Goal: Transaction & Acquisition: Download file/media

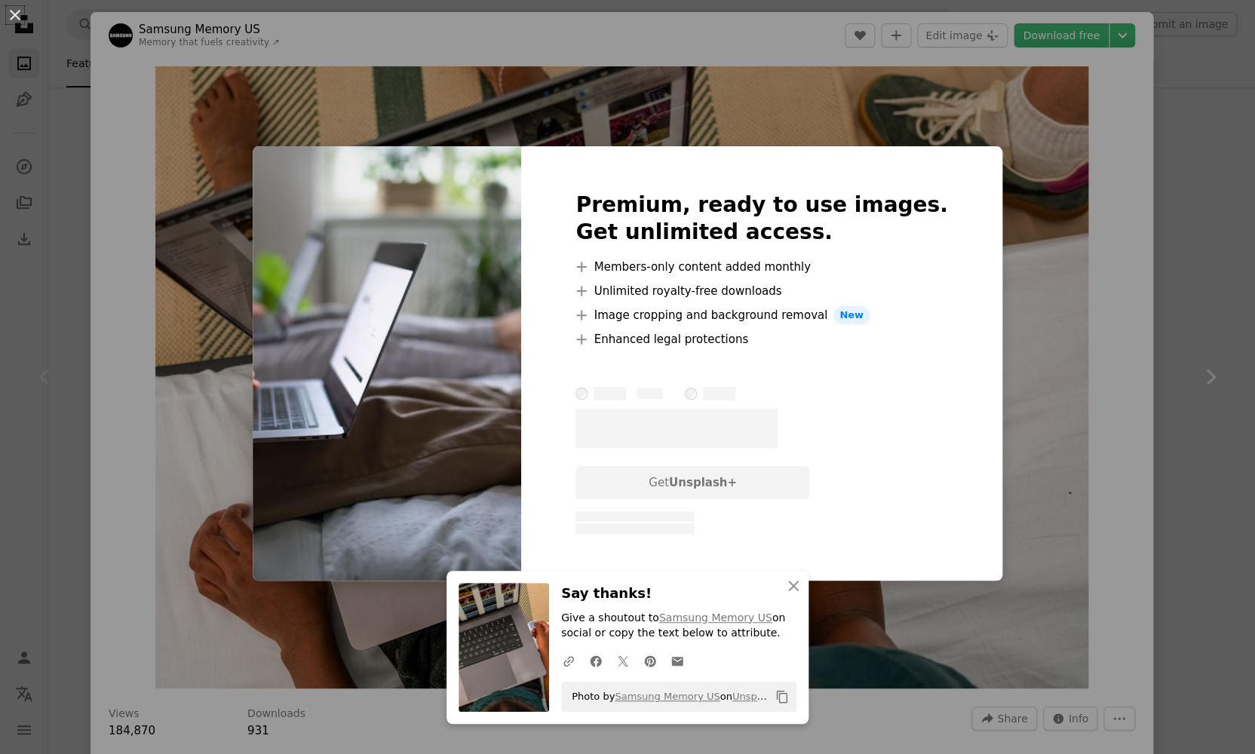
scroll to position [1200, 0]
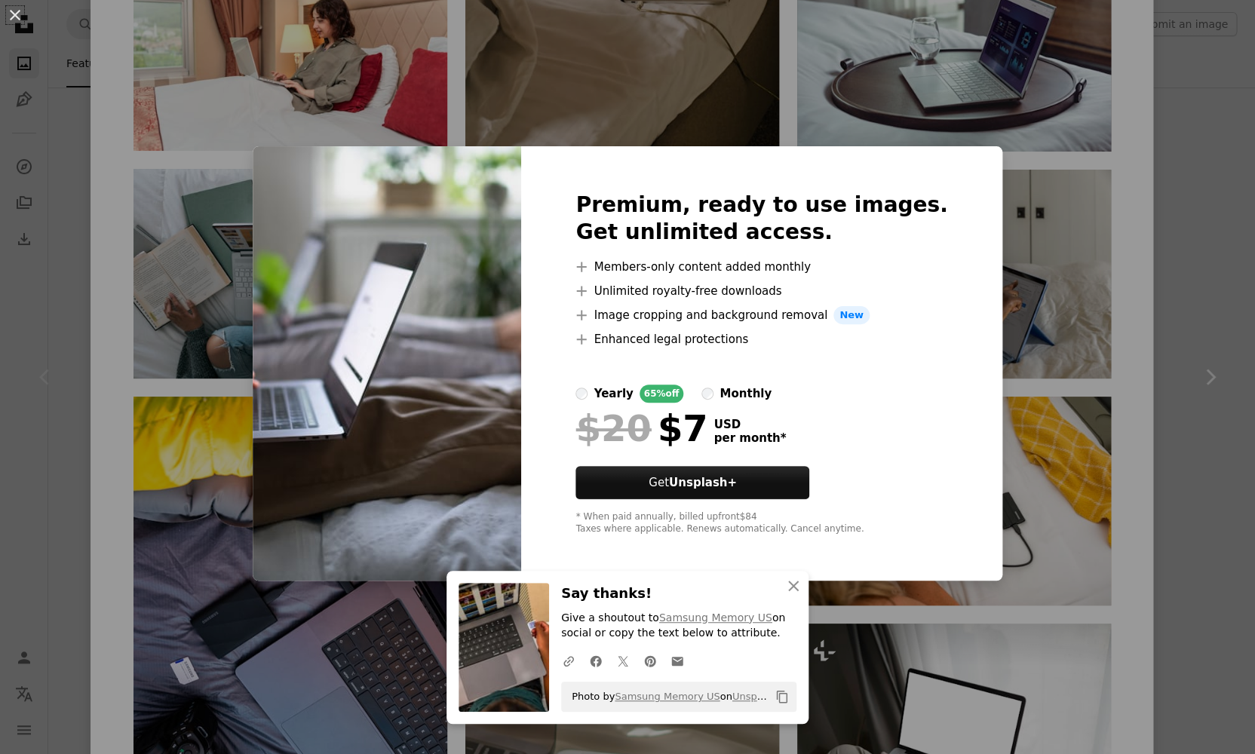
click at [124, 364] on div "An X shape Premium, ready to use images. Get unlimited access. A plus sign Memb…" at bounding box center [627, 377] width 1255 height 754
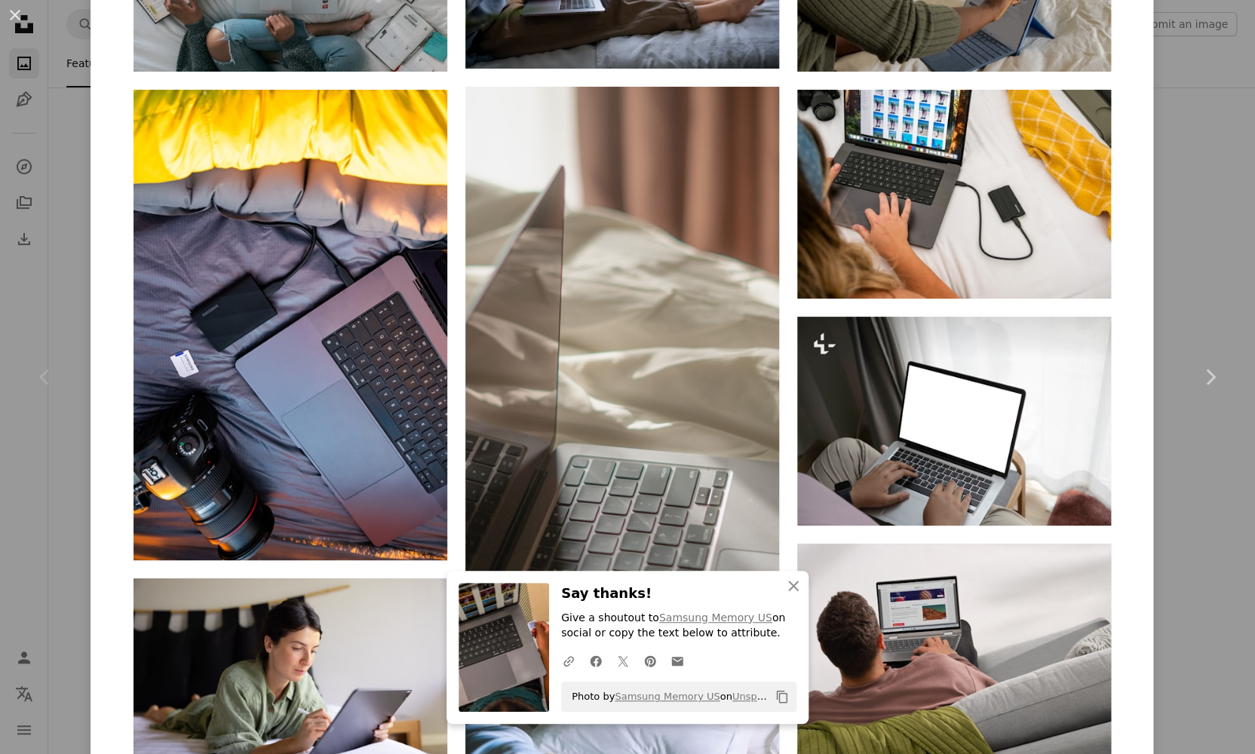
scroll to position [1591, 0]
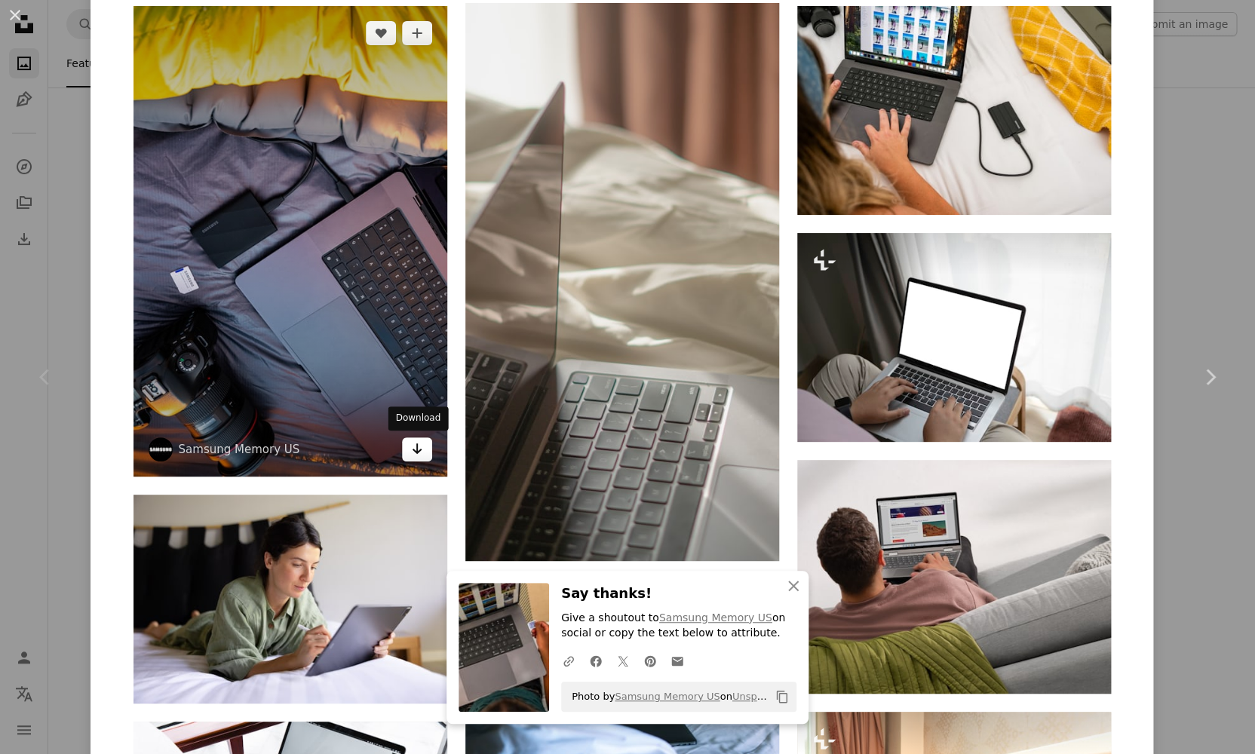
click at [415, 449] on icon "Arrow pointing down" at bounding box center [417, 449] width 12 height 18
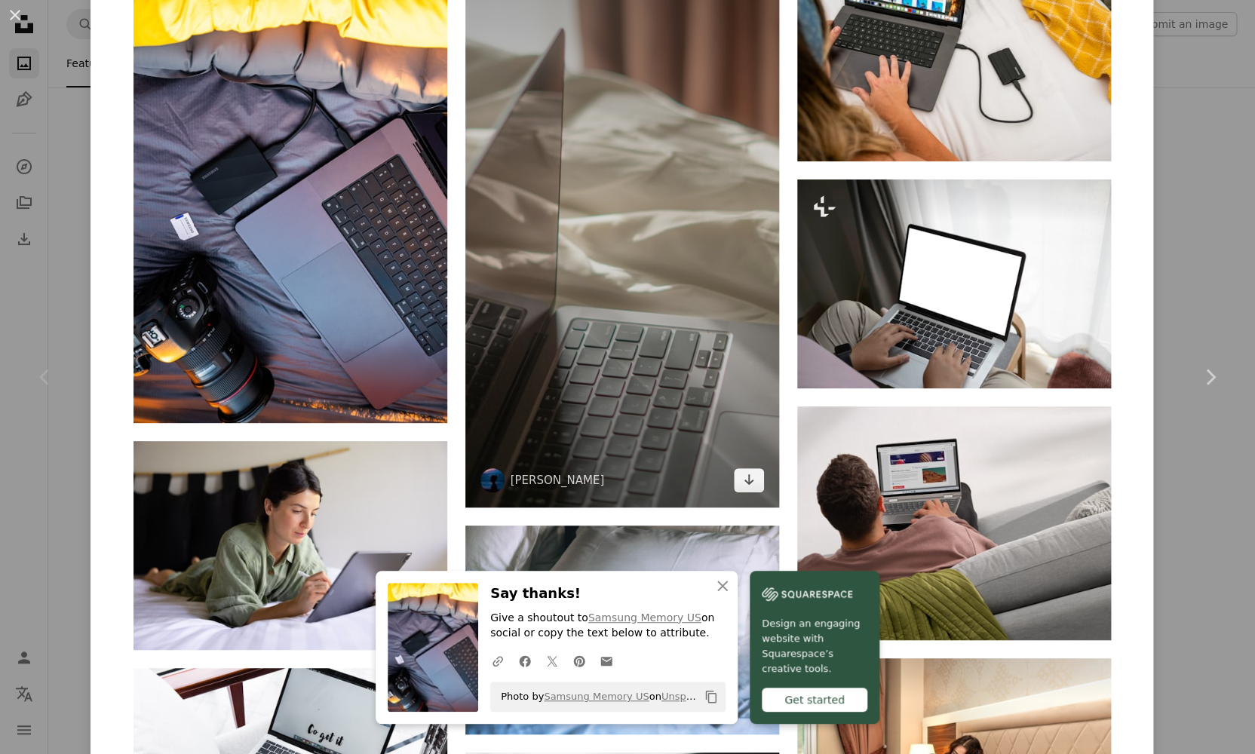
scroll to position [1660, 0]
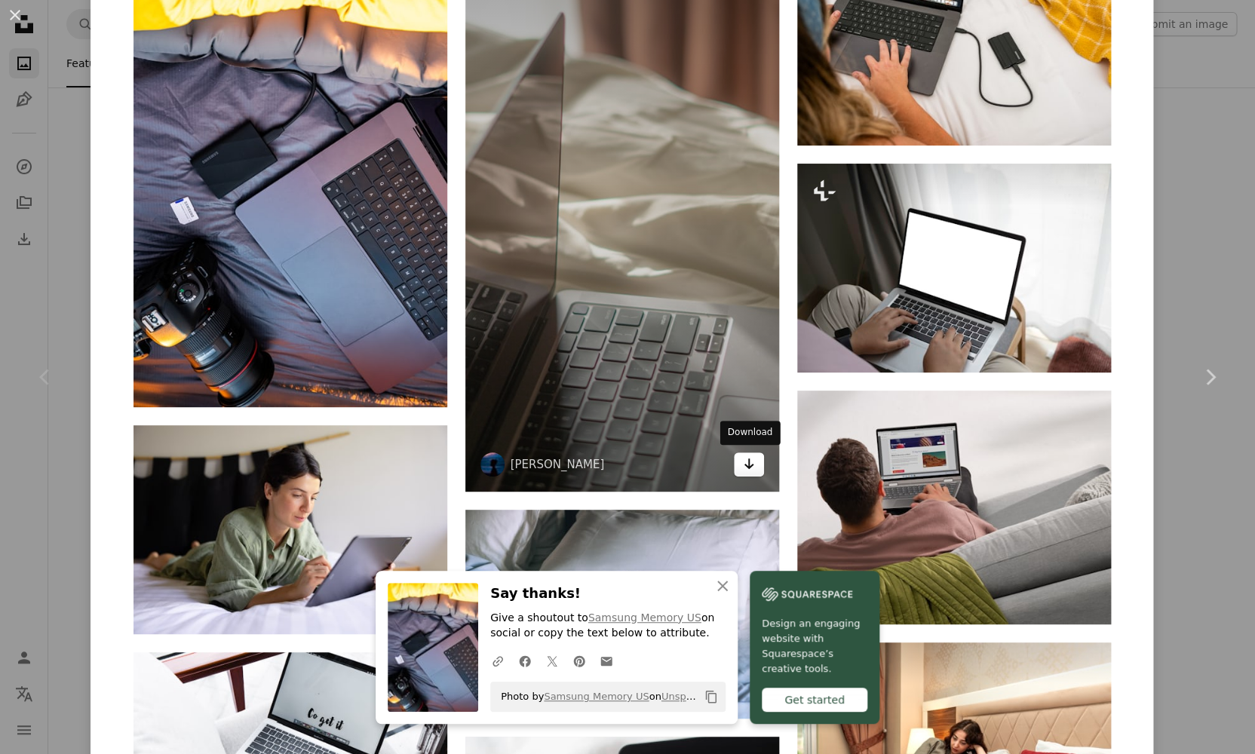
click at [750, 465] on icon "Arrow pointing down" at bounding box center [749, 464] width 12 height 18
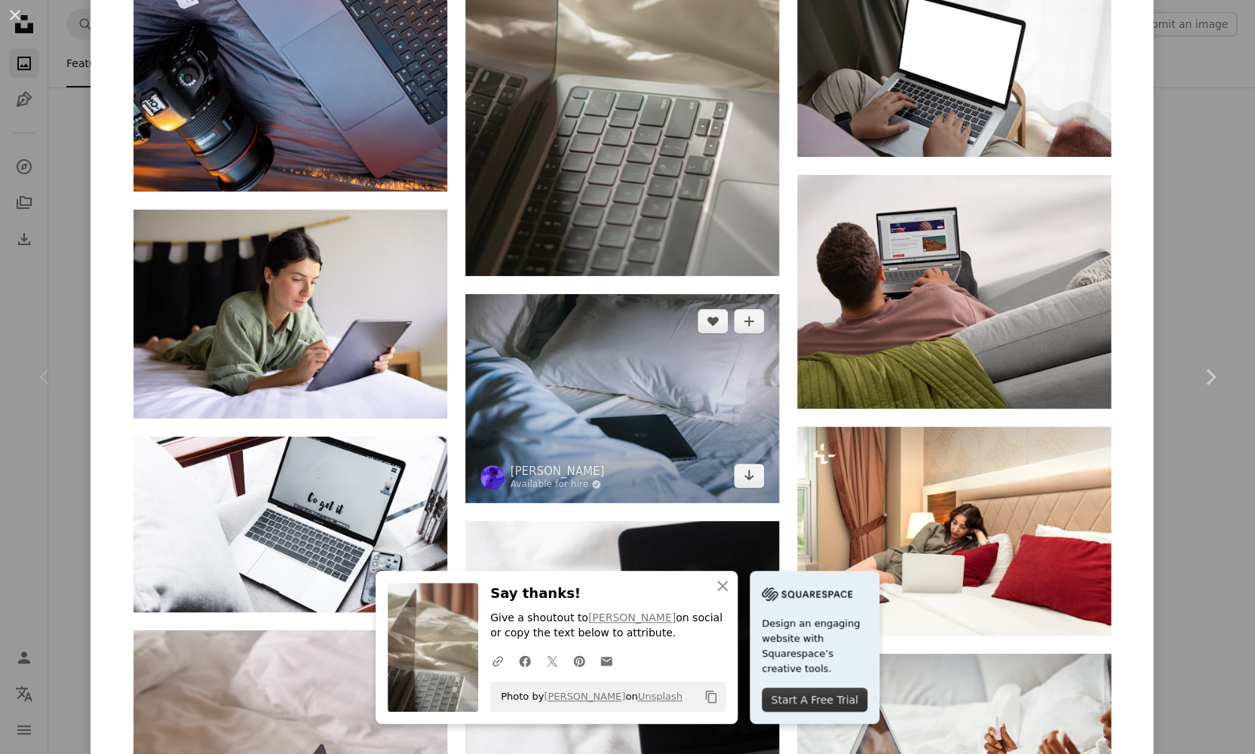
scroll to position [1870, 0]
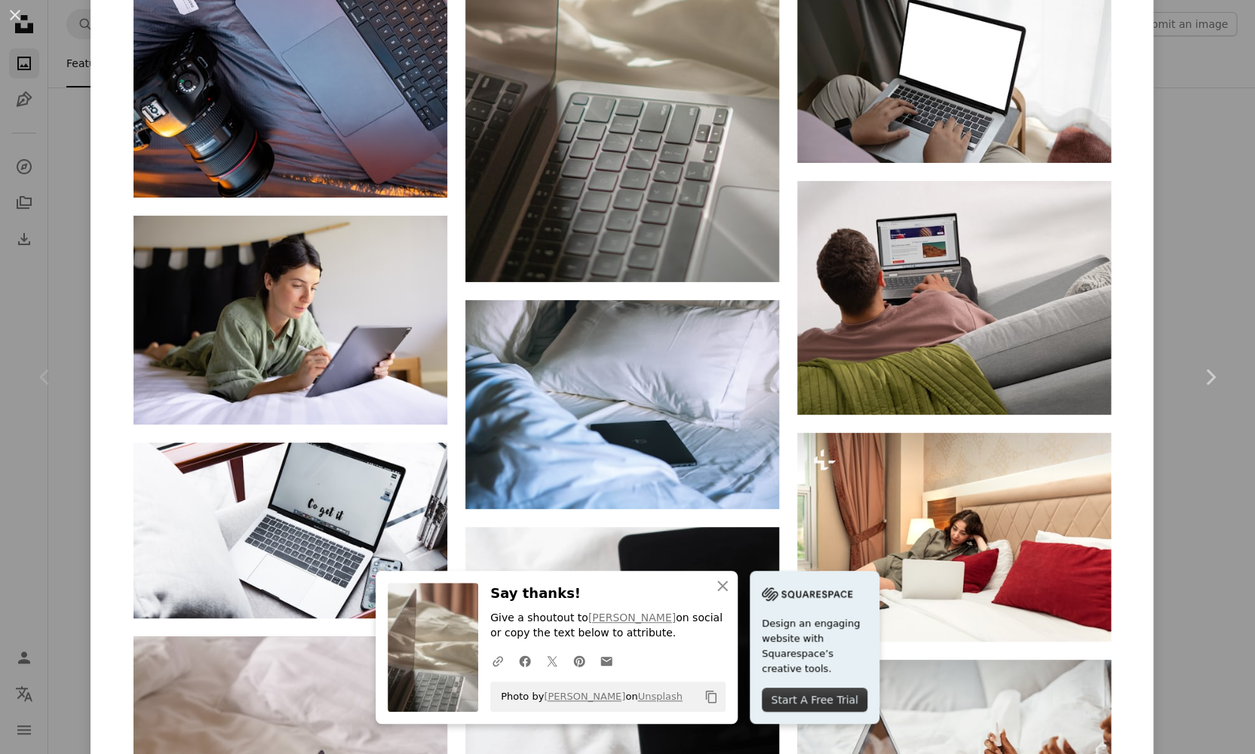
click at [1119, 499] on div "Related images A heart A plus sign Samsung Memory US Arrow pointing down Plus s…" at bounding box center [622, 55] width 1014 height 2105
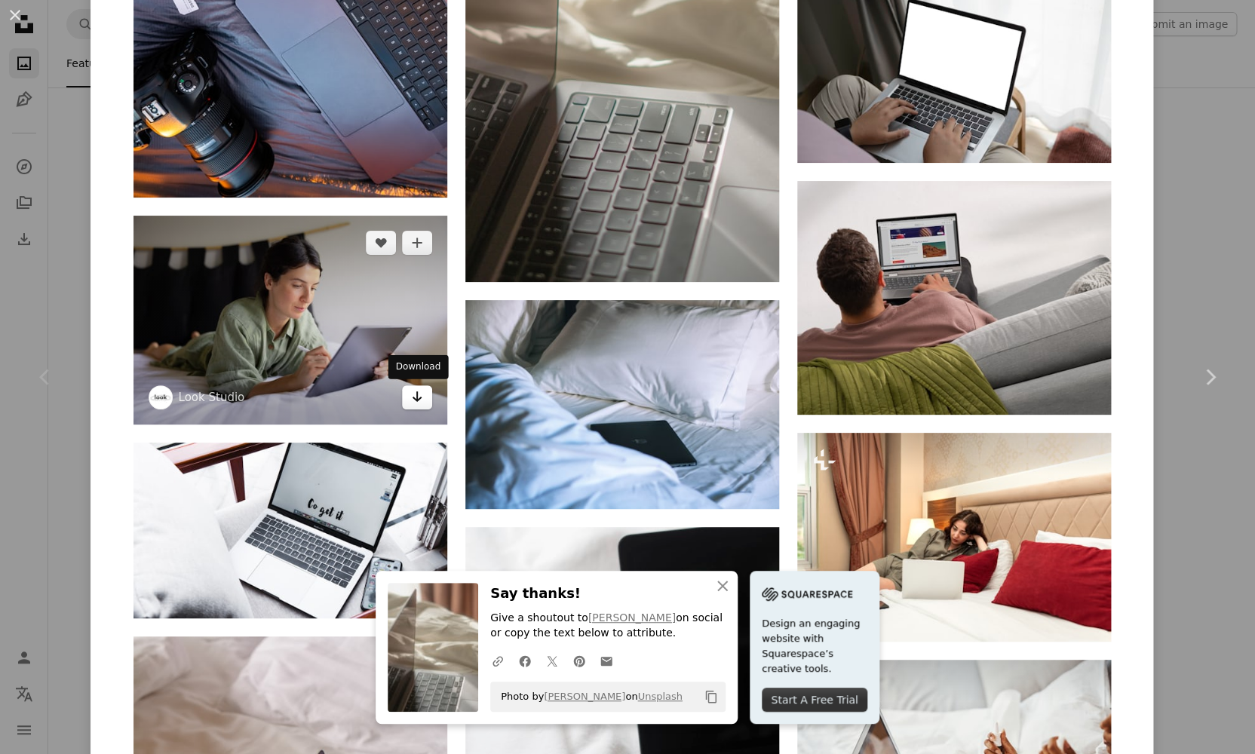
click at [420, 398] on icon "Download" at bounding box center [417, 396] width 10 height 11
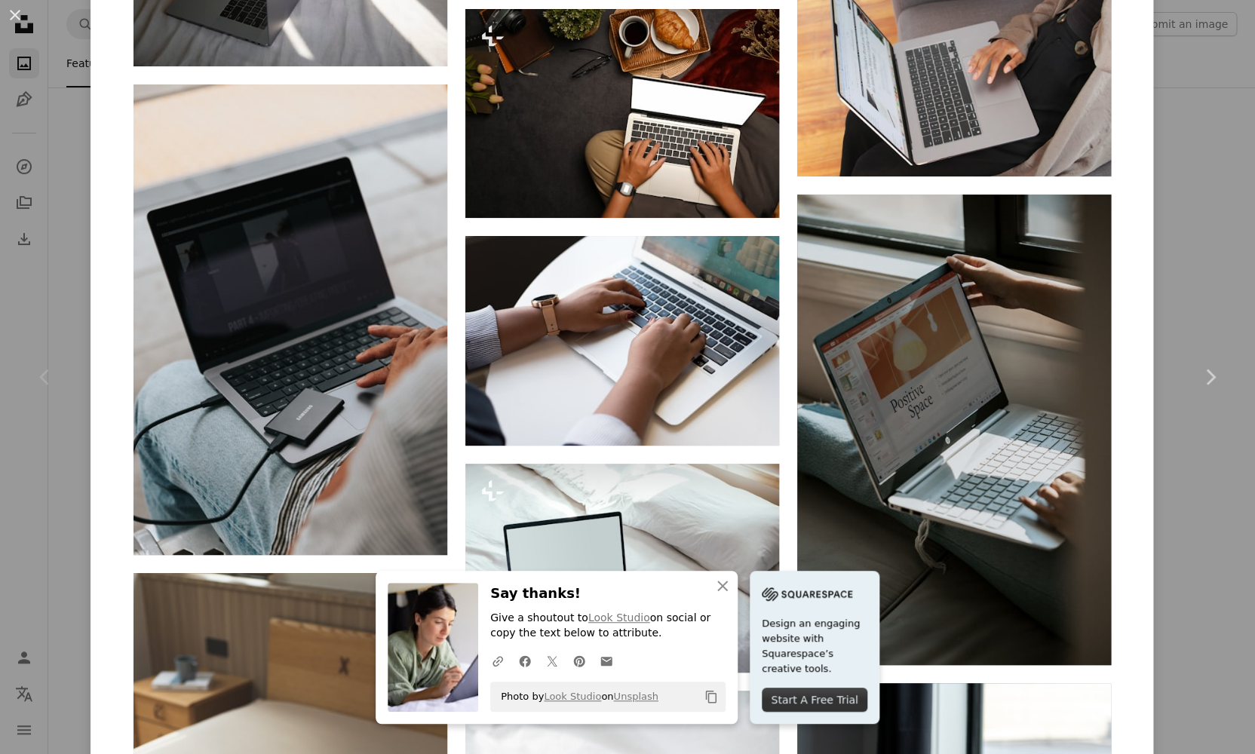
scroll to position [3865, 0]
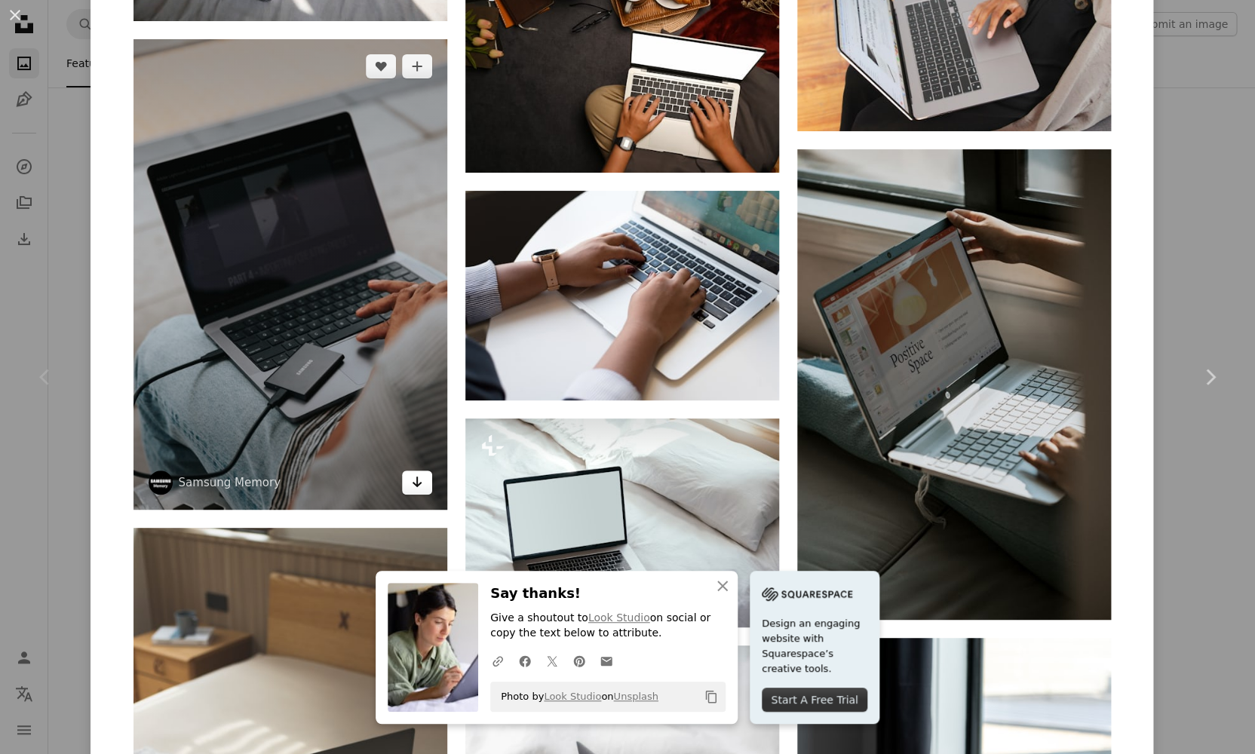
click at [415, 482] on icon "Arrow pointing down" at bounding box center [417, 482] width 12 height 18
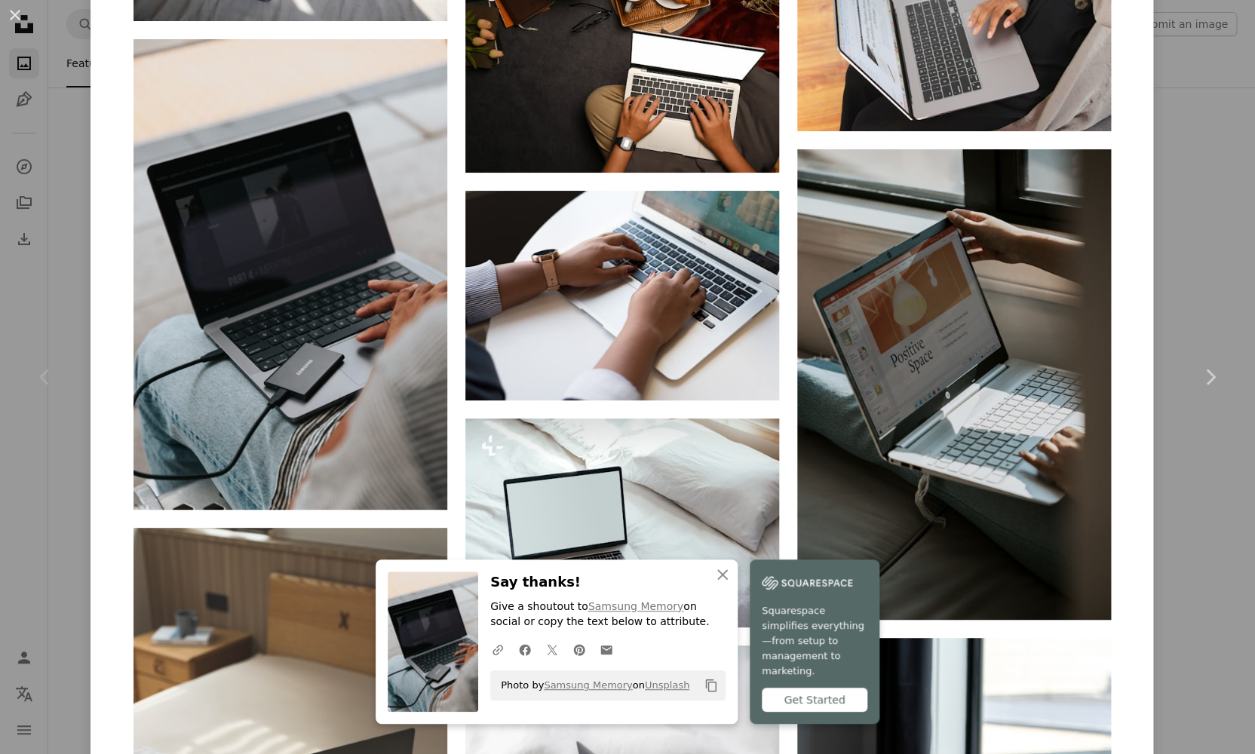
click at [723, 583] on icon "An X shape" at bounding box center [723, 575] width 18 height 18
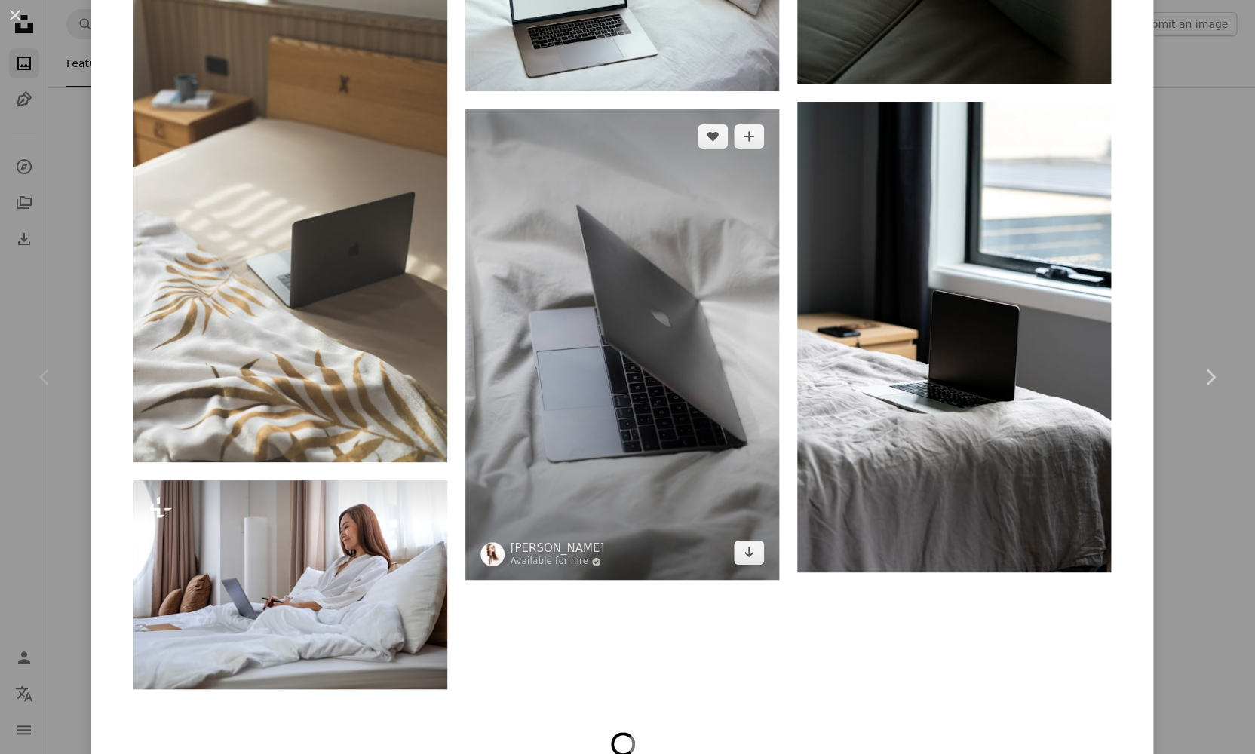
scroll to position [4438, 0]
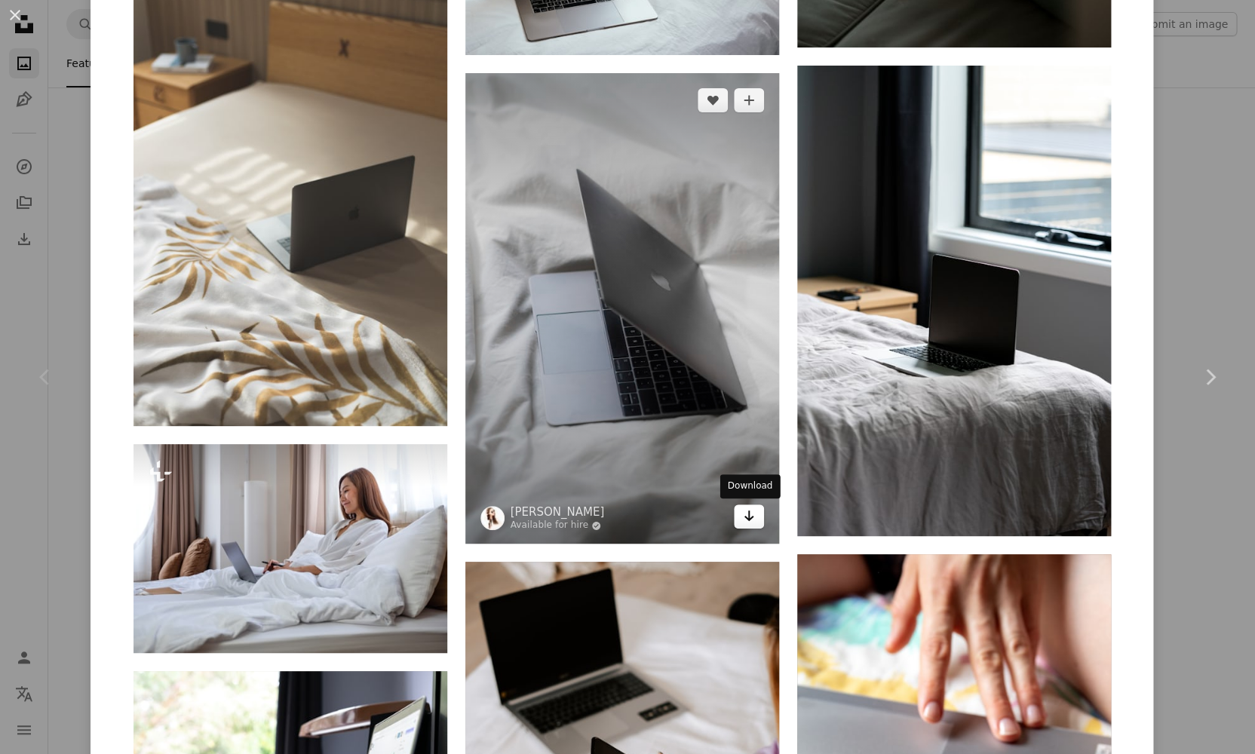
click at [741, 516] on link "Arrow pointing down" at bounding box center [749, 517] width 30 height 24
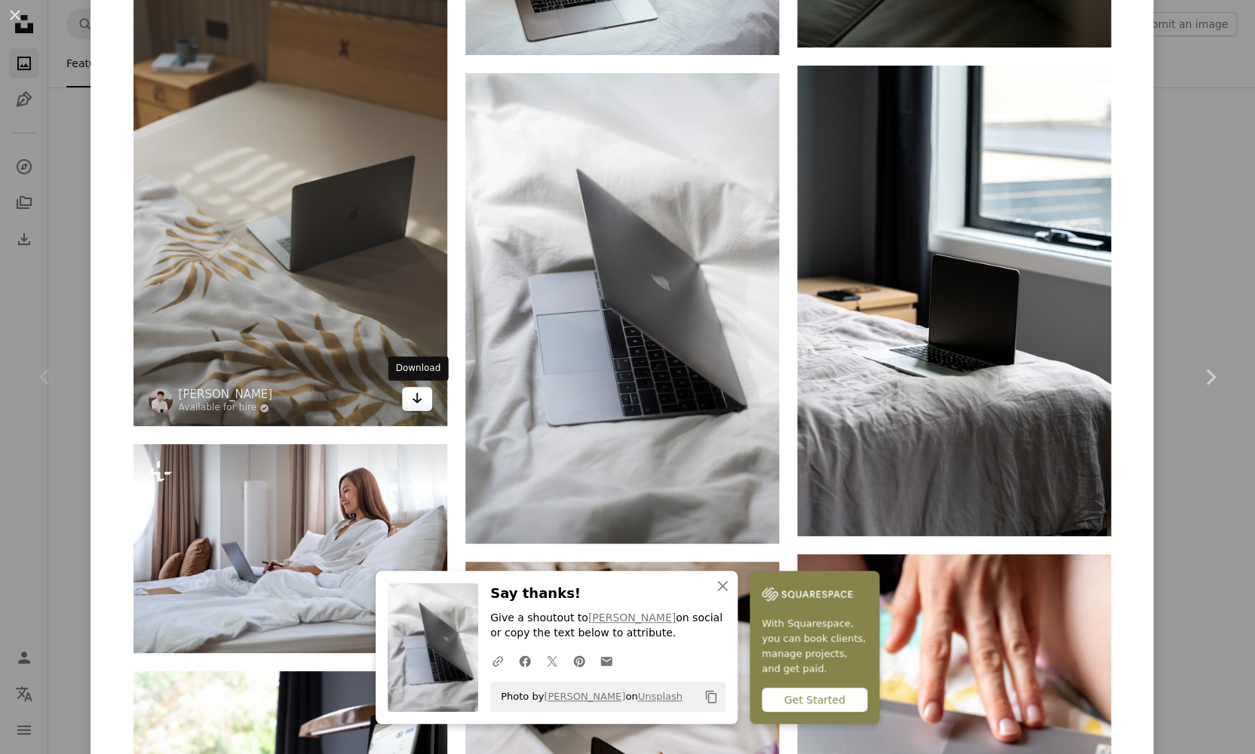
click at [415, 403] on icon "Arrow pointing down" at bounding box center [417, 398] width 12 height 18
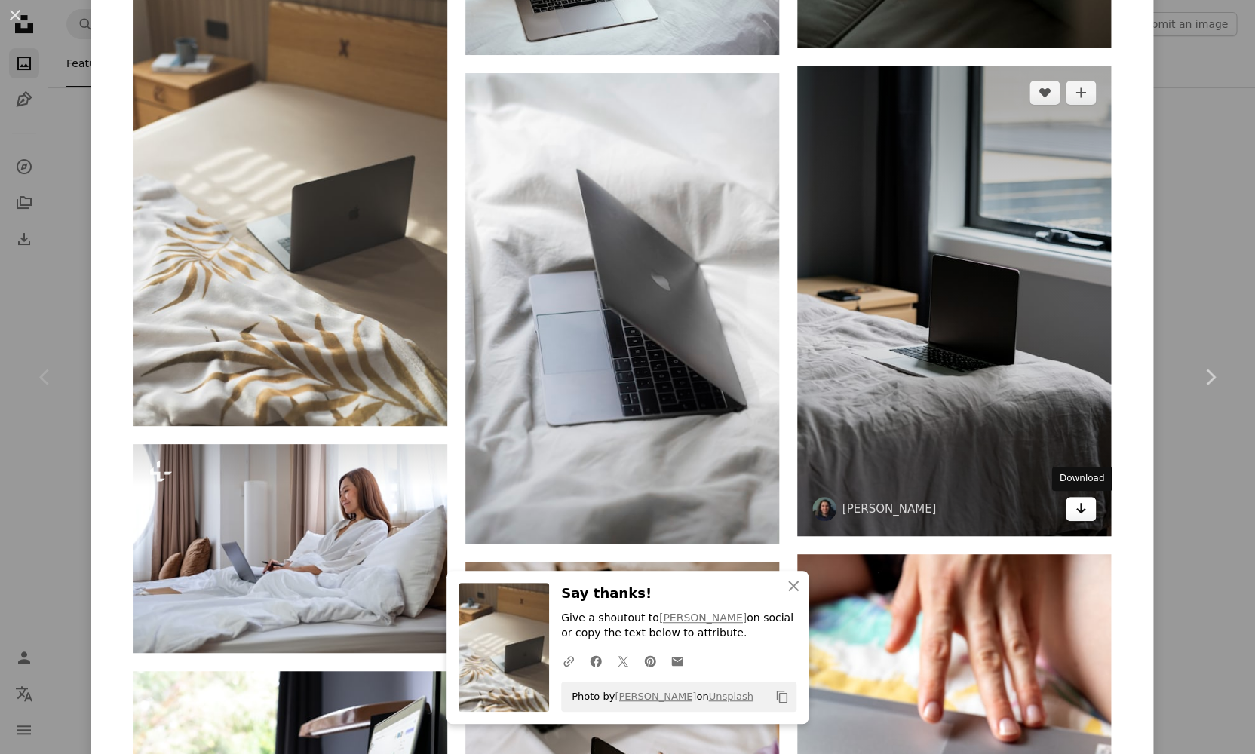
click at [1090, 505] on link "Arrow pointing down" at bounding box center [1081, 509] width 30 height 24
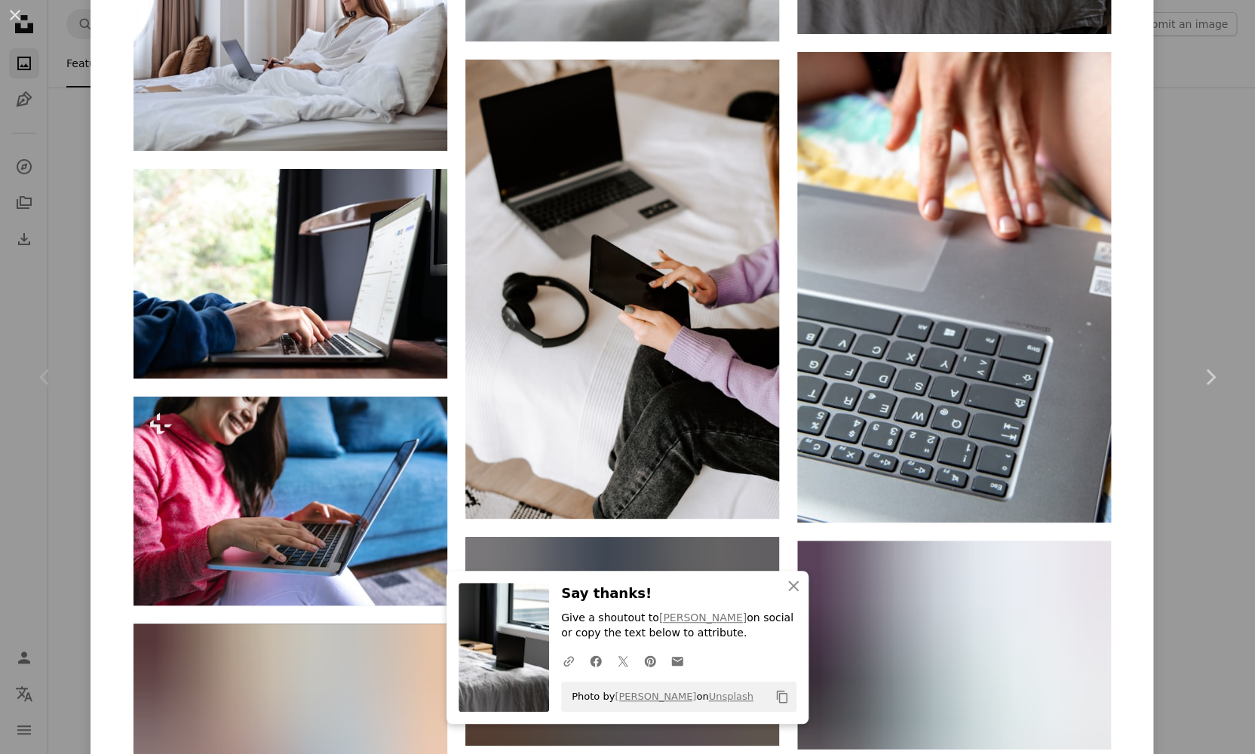
scroll to position [4870, 0]
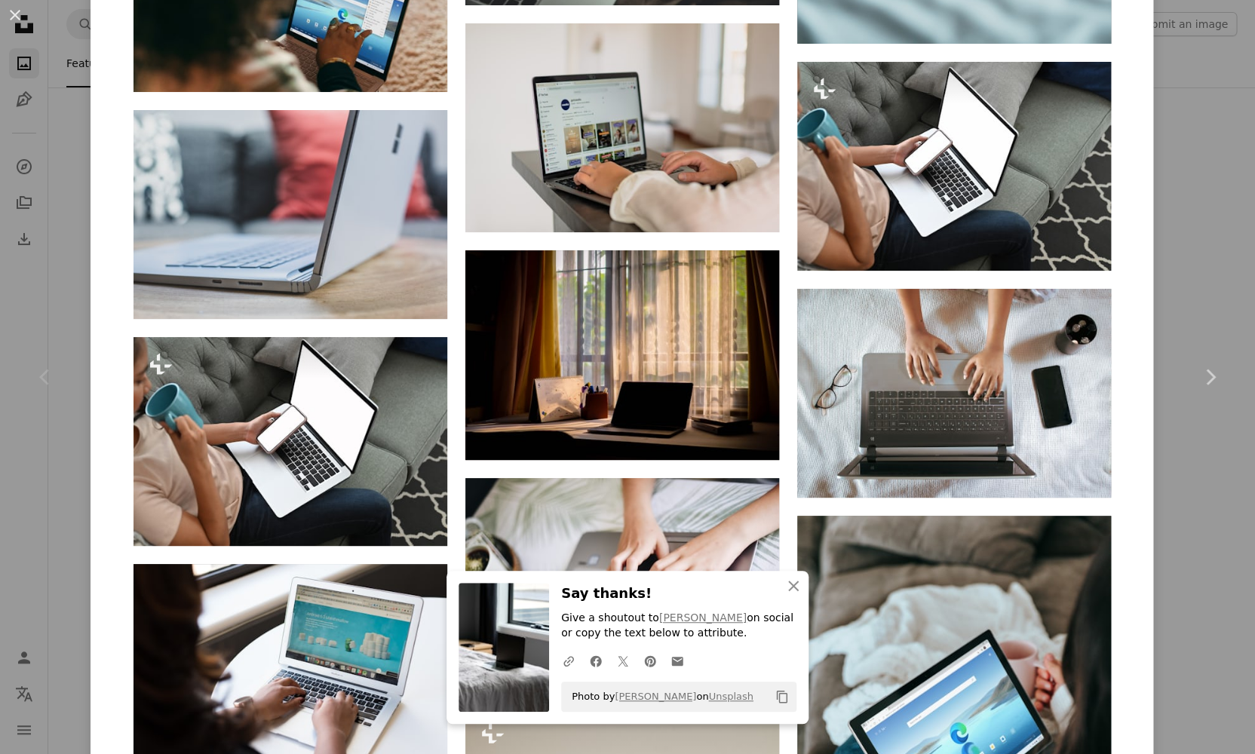
scroll to position [6698, 0]
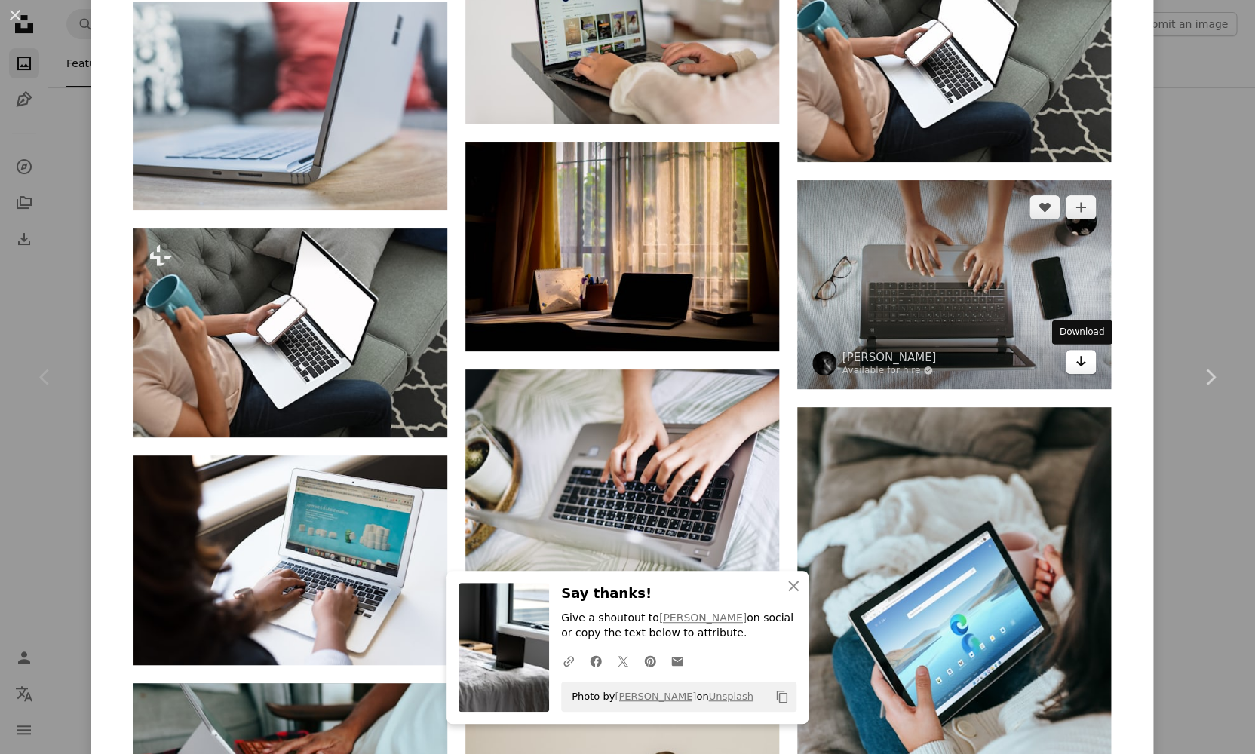
click at [1085, 361] on icon "Arrow pointing down" at bounding box center [1081, 361] width 12 height 18
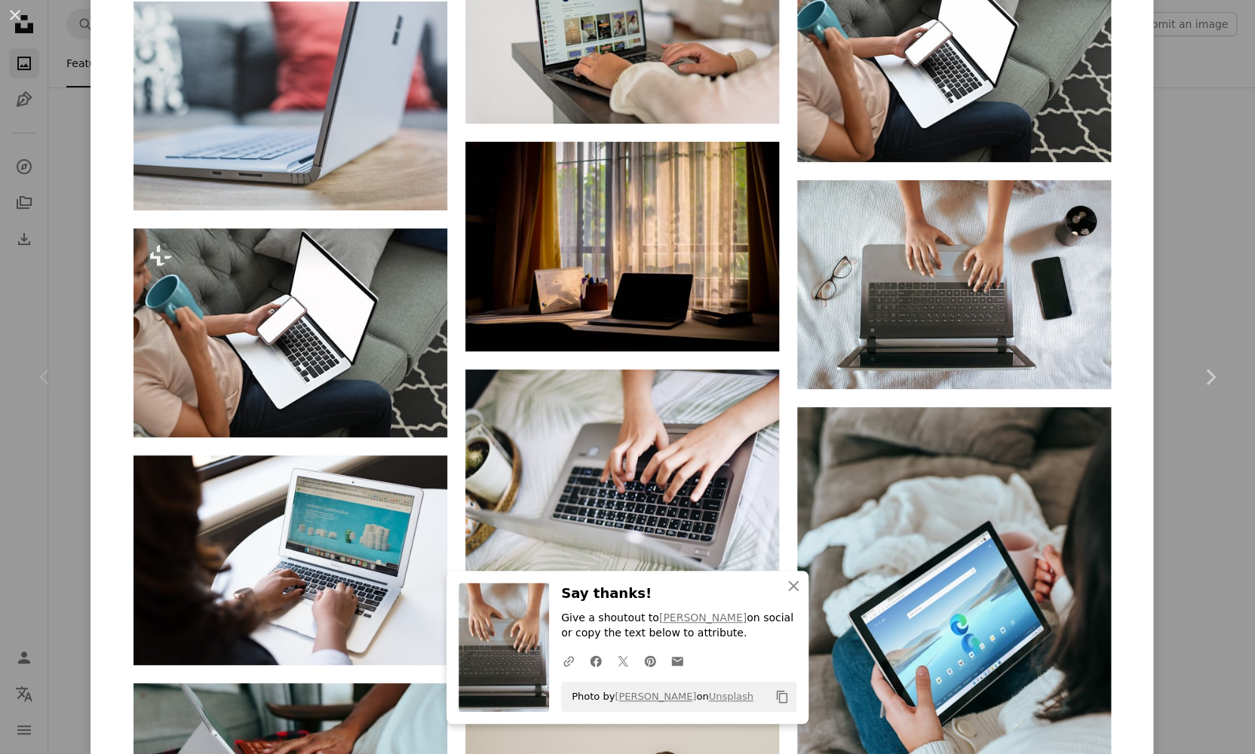
scroll to position [6879, 0]
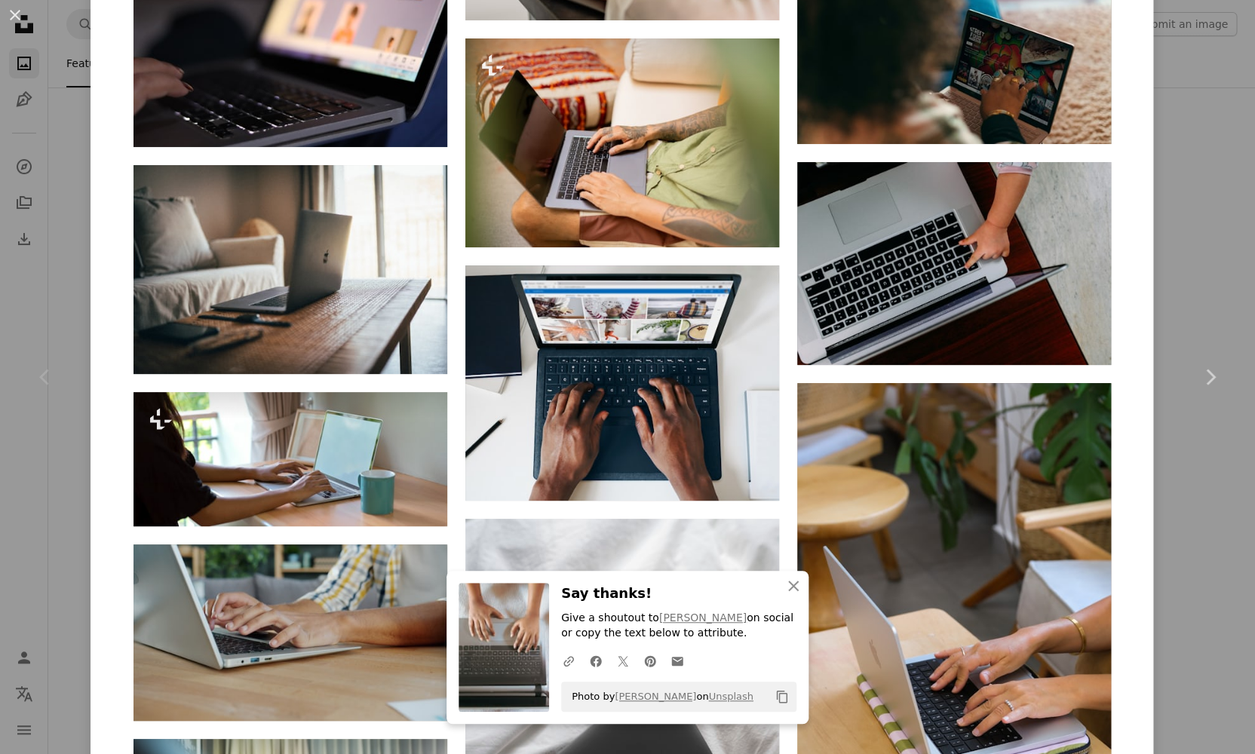
scroll to position [8163, 0]
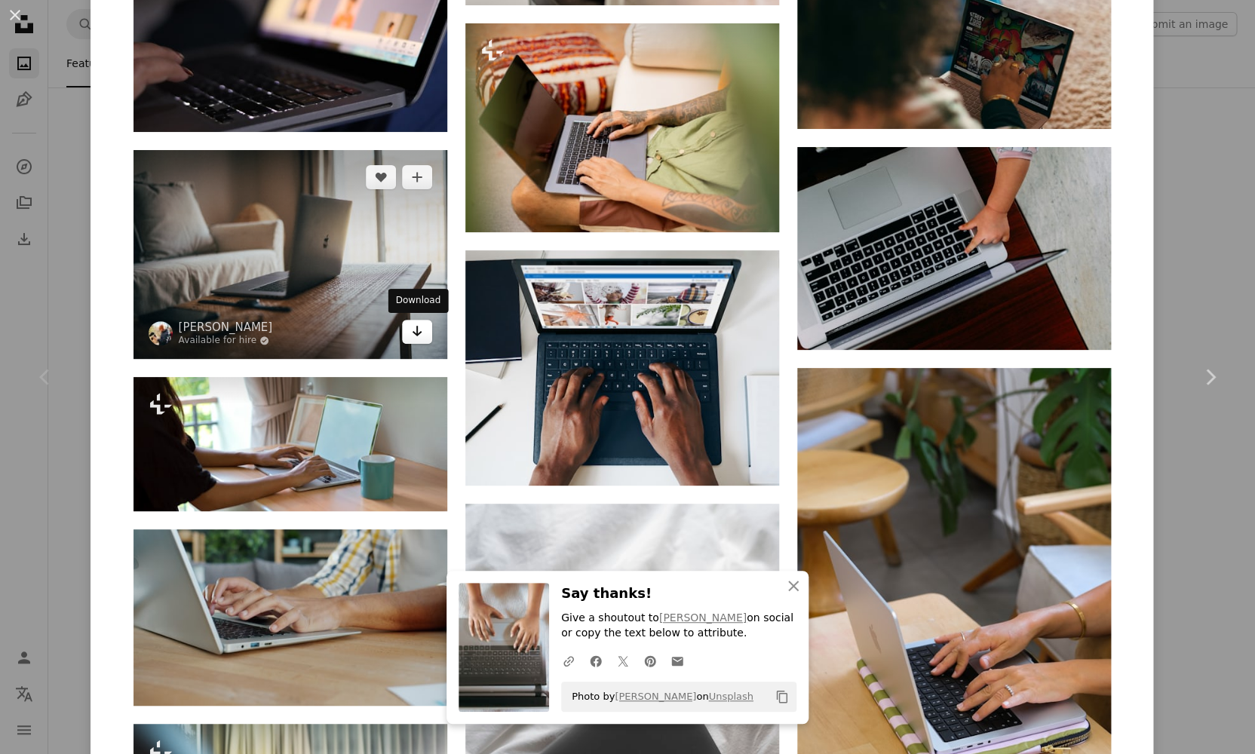
click at [422, 333] on icon "Arrow pointing down" at bounding box center [417, 331] width 12 height 18
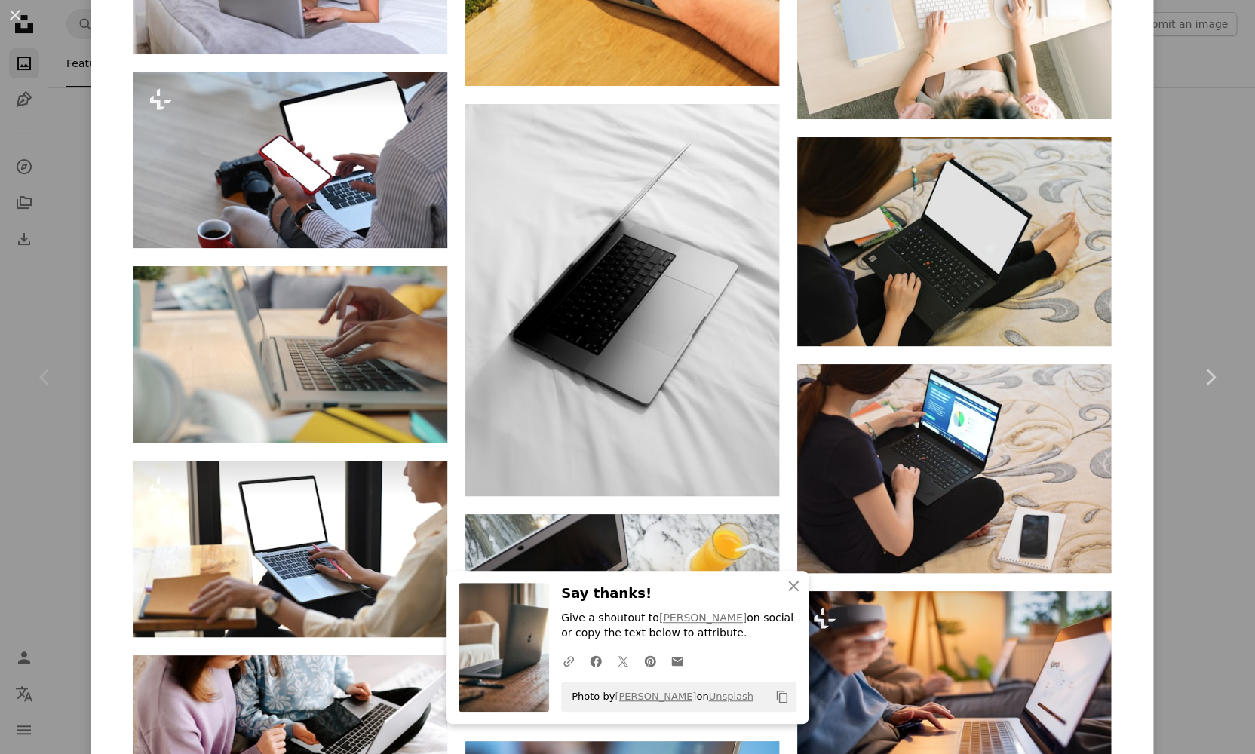
scroll to position [11108, 0]
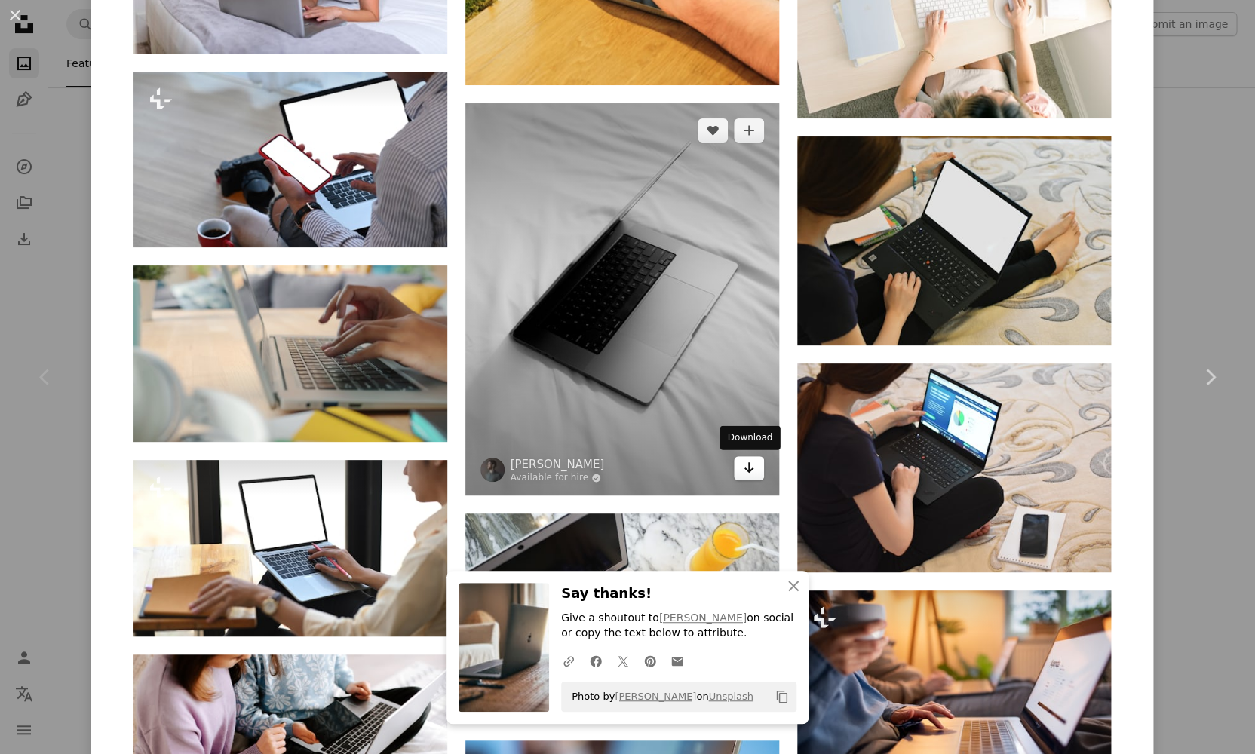
click at [753, 462] on icon "Arrow pointing down" at bounding box center [749, 468] width 12 height 18
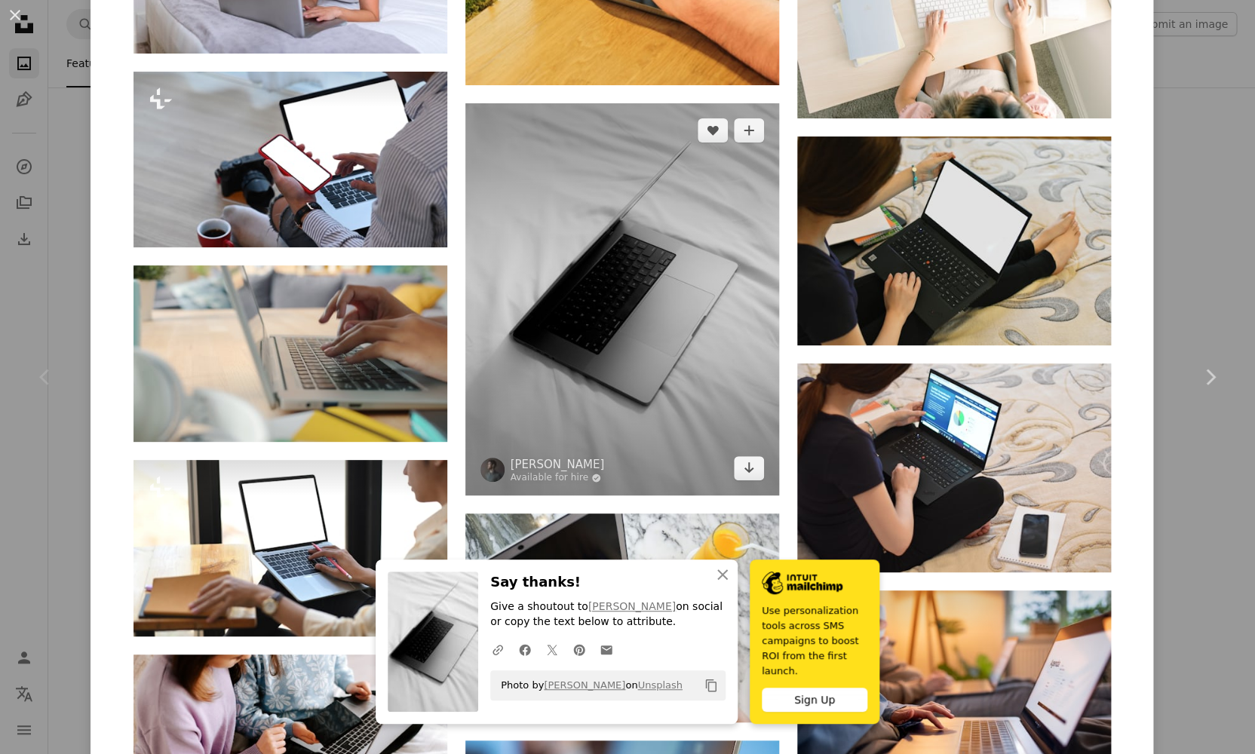
scroll to position [11248, 0]
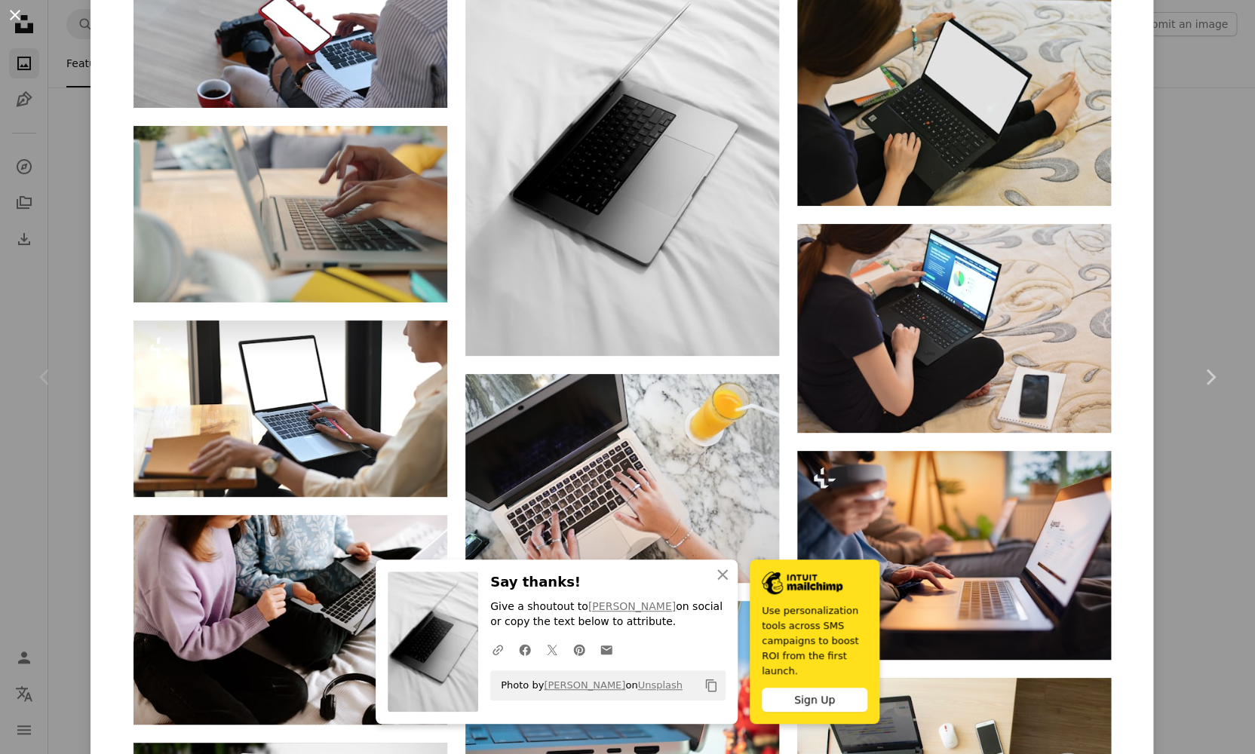
click at [15, 14] on button "An X shape" at bounding box center [15, 15] width 18 height 18
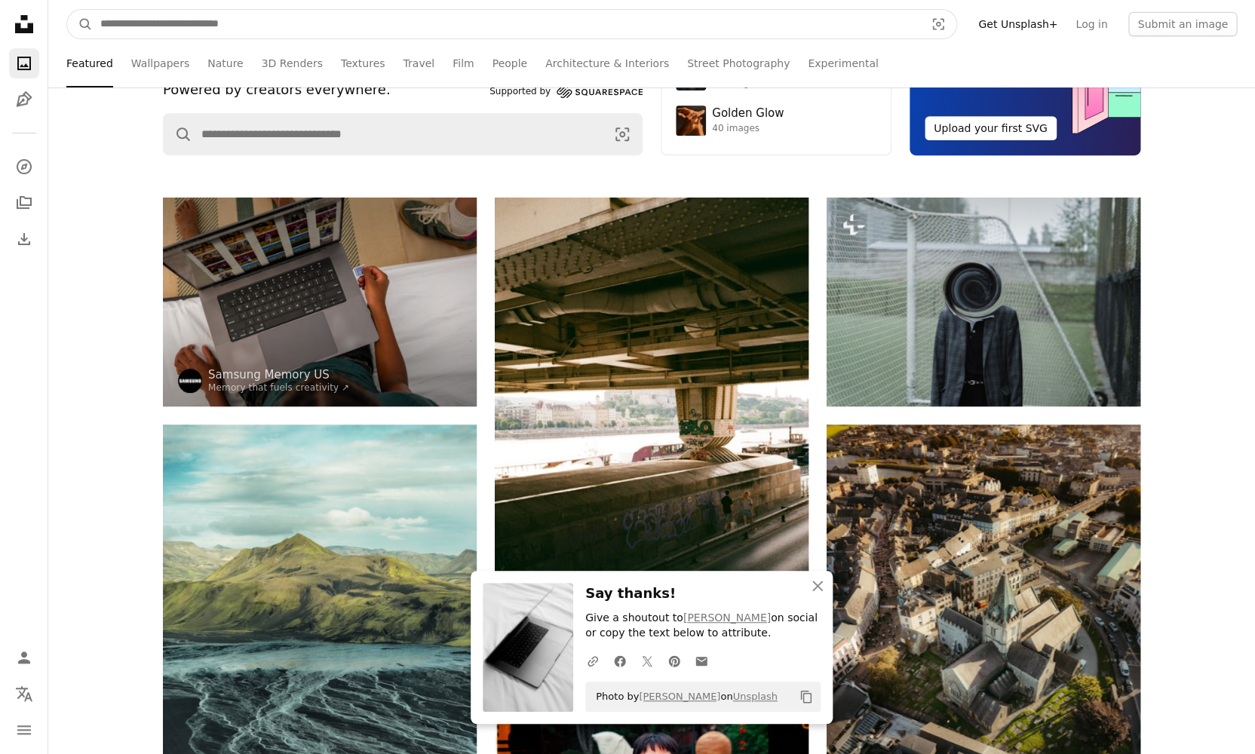
click at [294, 19] on input "Find visuals sitewide" at bounding box center [506, 24] width 827 height 29
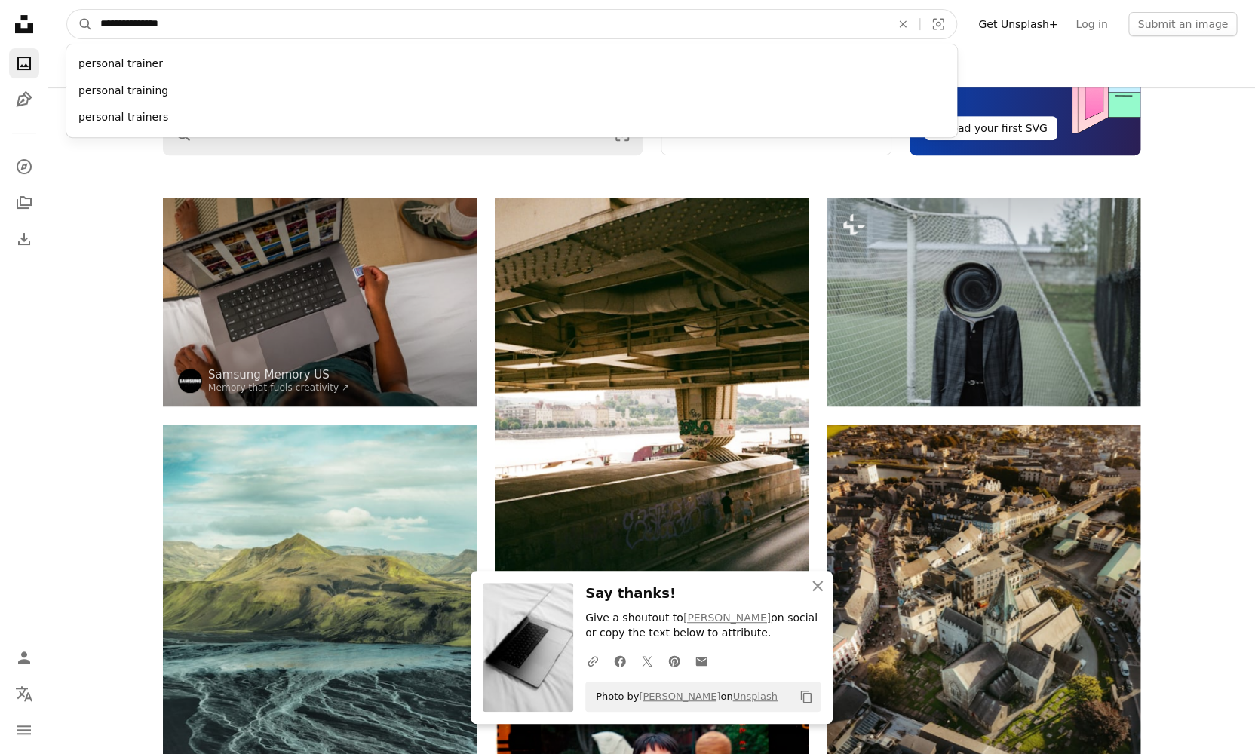
type input "**********"
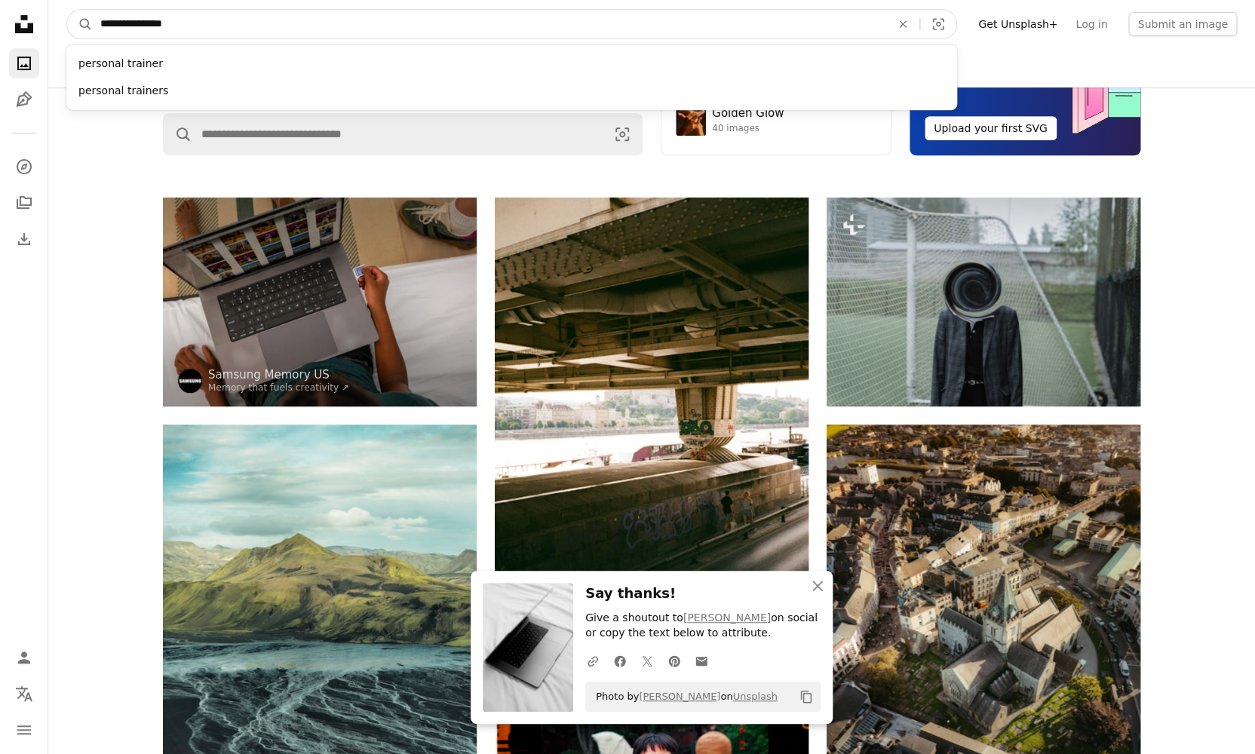
click button "A magnifying glass" at bounding box center [80, 24] width 26 height 29
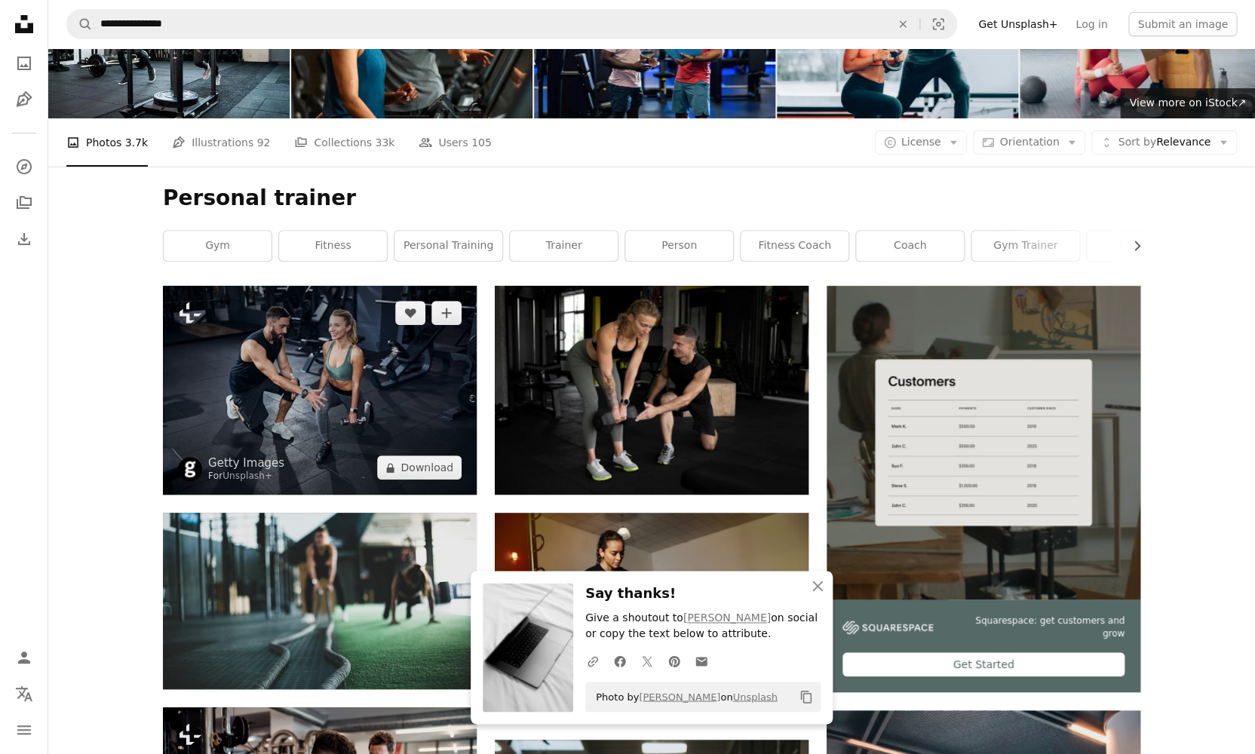
scroll to position [109, 0]
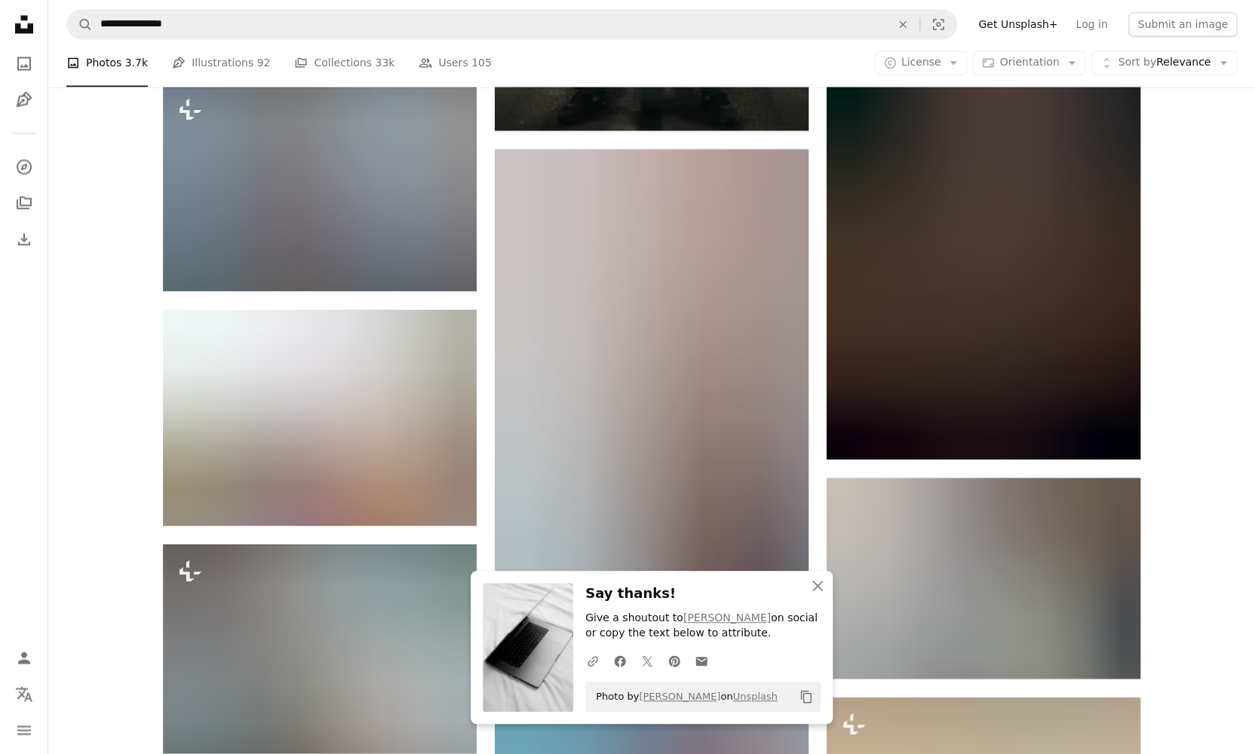
scroll to position [1038, 0]
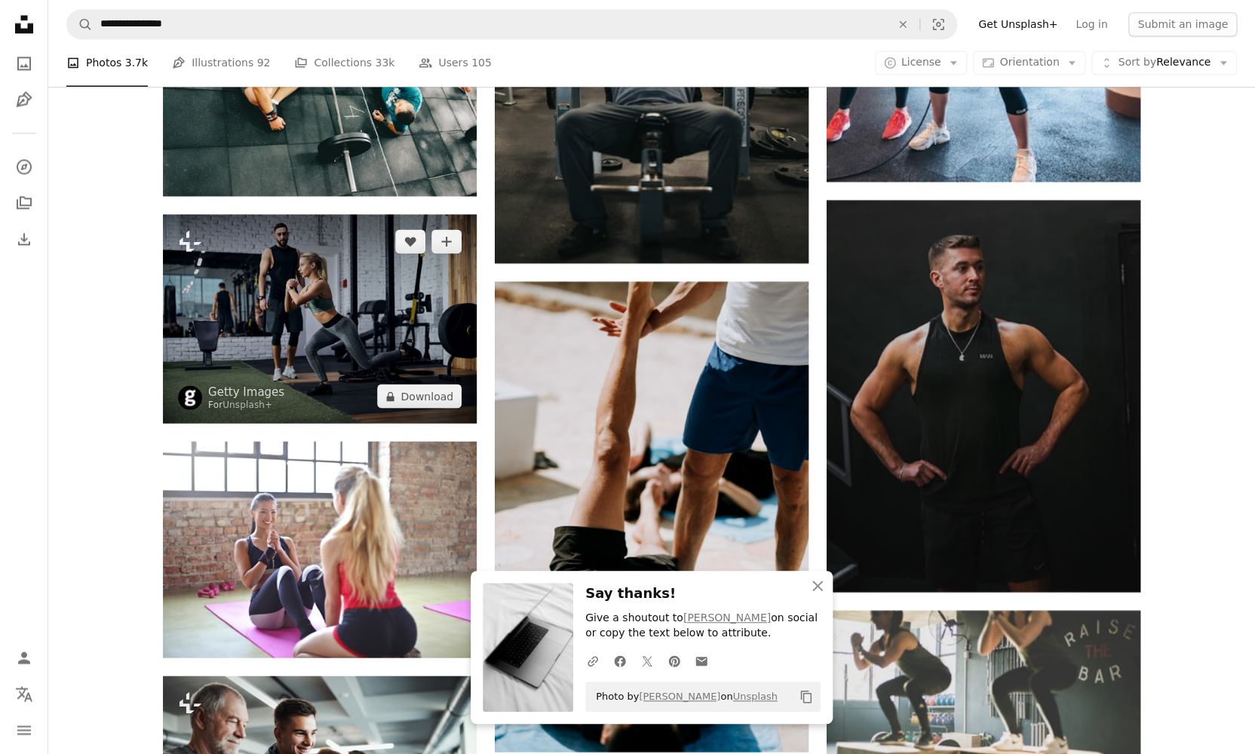
click at [362, 287] on img at bounding box center [320, 318] width 314 height 209
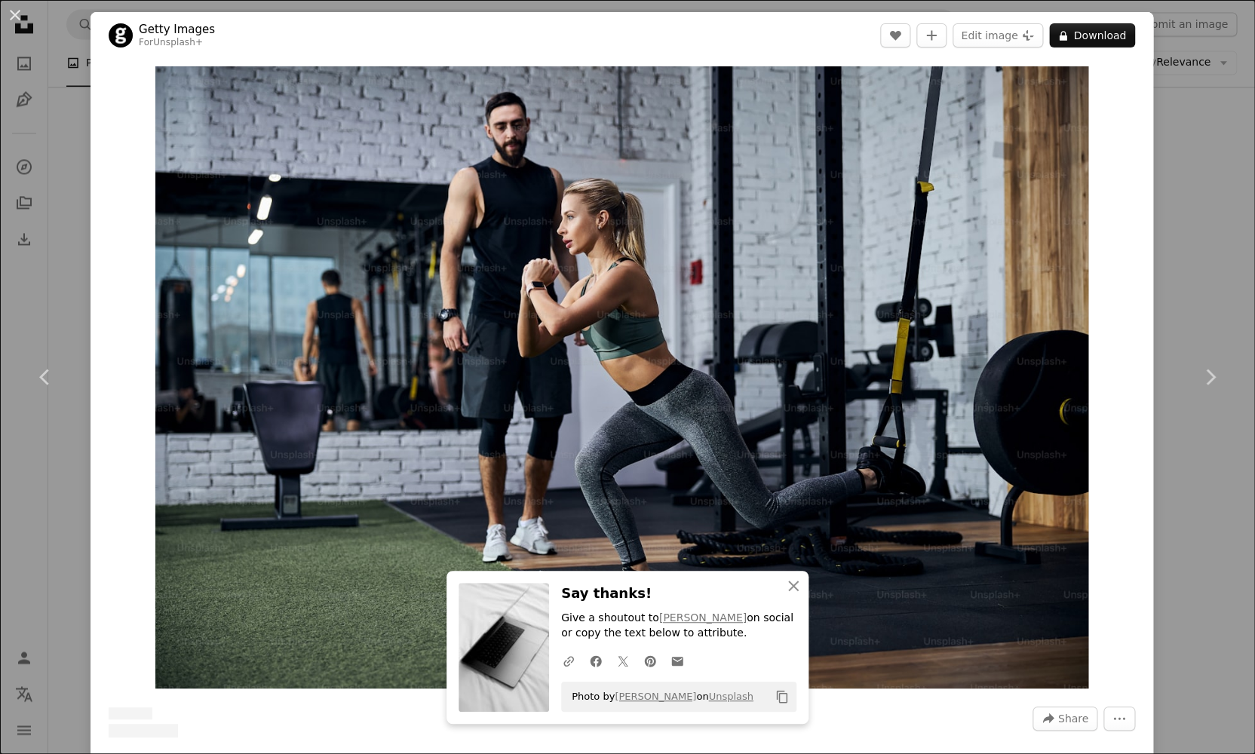
scroll to position [611, 0]
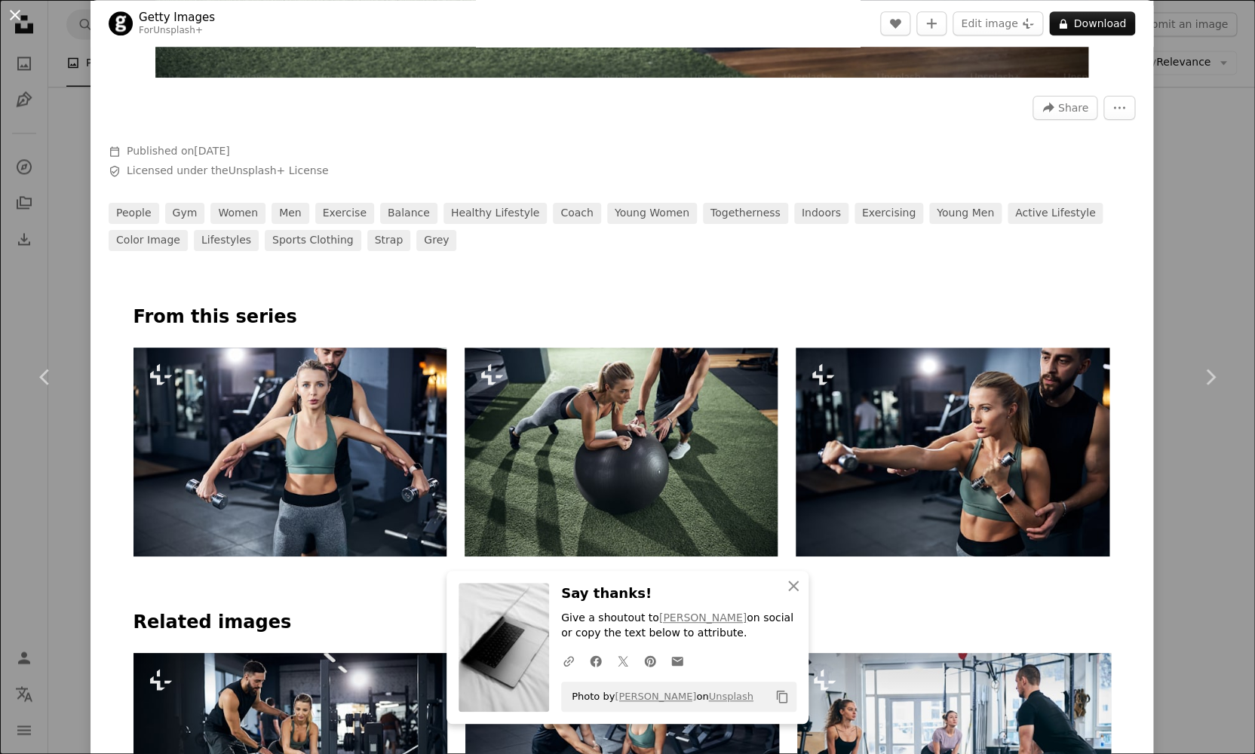
click at [18, 16] on button "An X shape" at bounding box center [15, 15] width 18 height 18
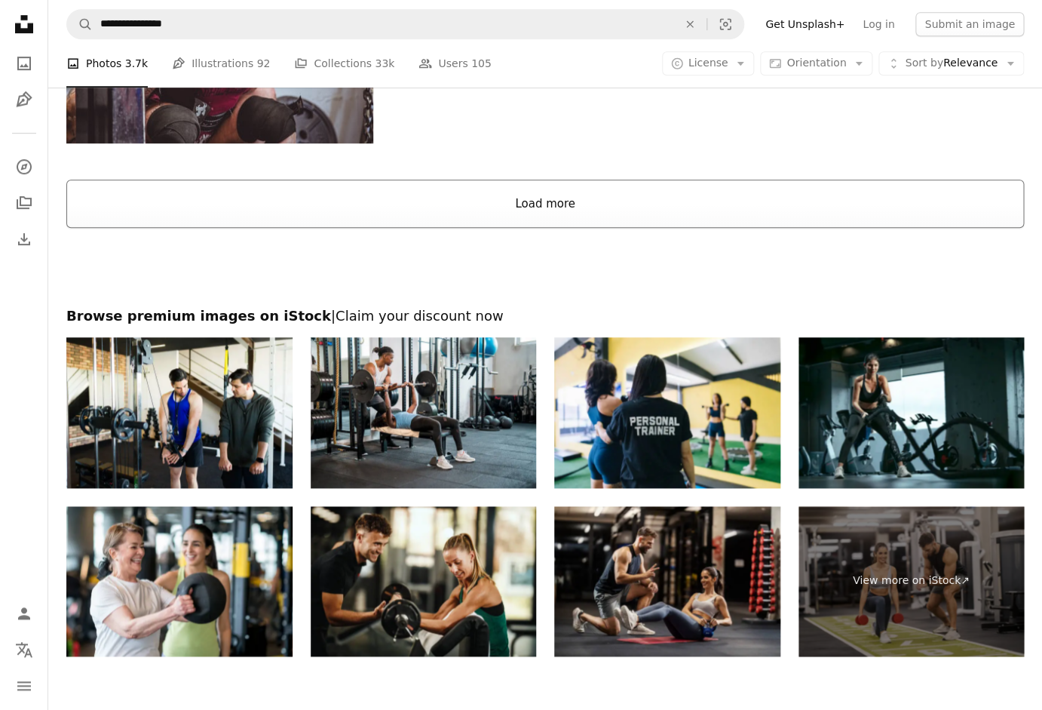
scroll to position [2298, 0]
